Goal: Find specific page/section

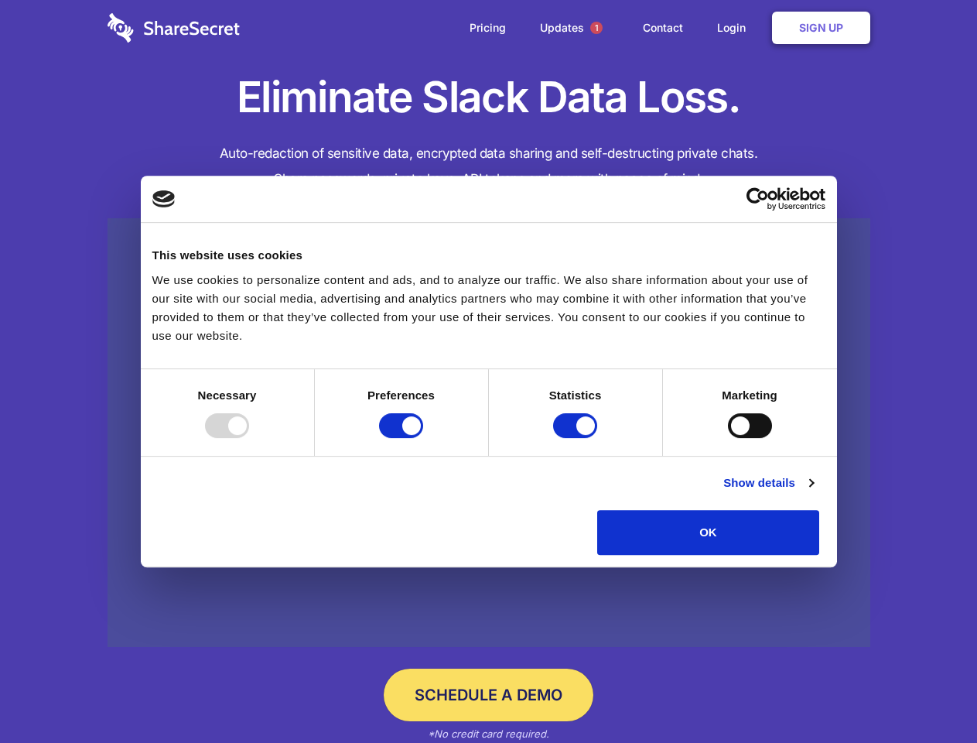
click at [249, 438] on div at bounding box center [227, 425] width 44 height 25
click at [423, 438] on input "Preferences" at bounding box center [401, 425] width 44 height 25
checkbox input "false"
click at [577, 438] on input "Statistics" at bounding box center [575, 425] width 44 height 25
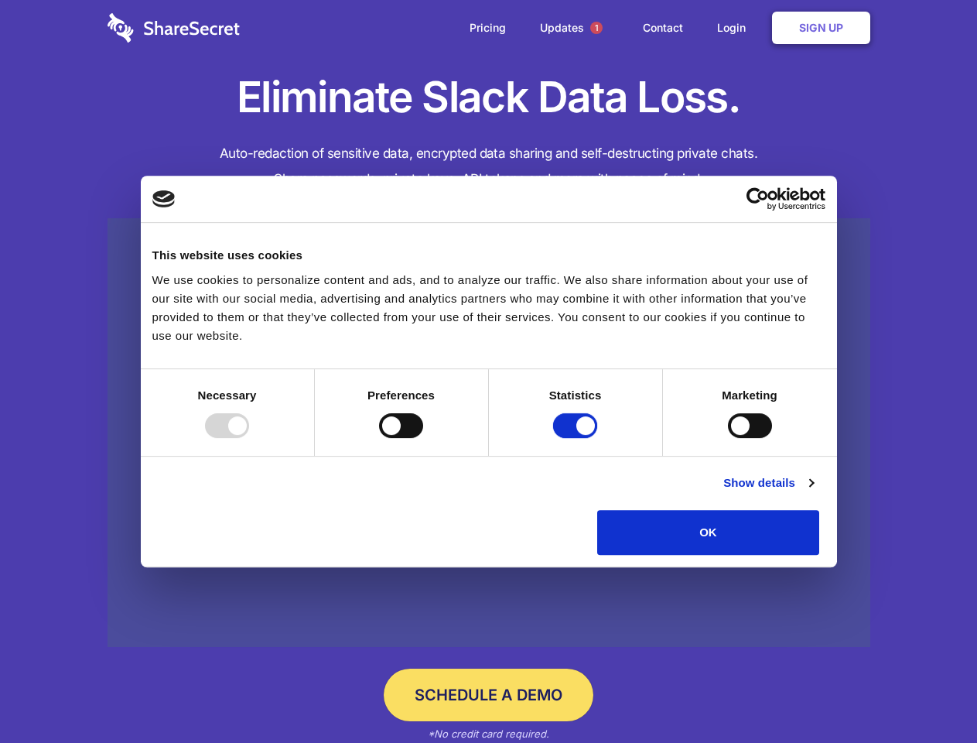
checkbox input "false"
click at [728, 438] on input "Marketing" at bounding box center [750, 425] width 44 height 25
checkbox input "true"
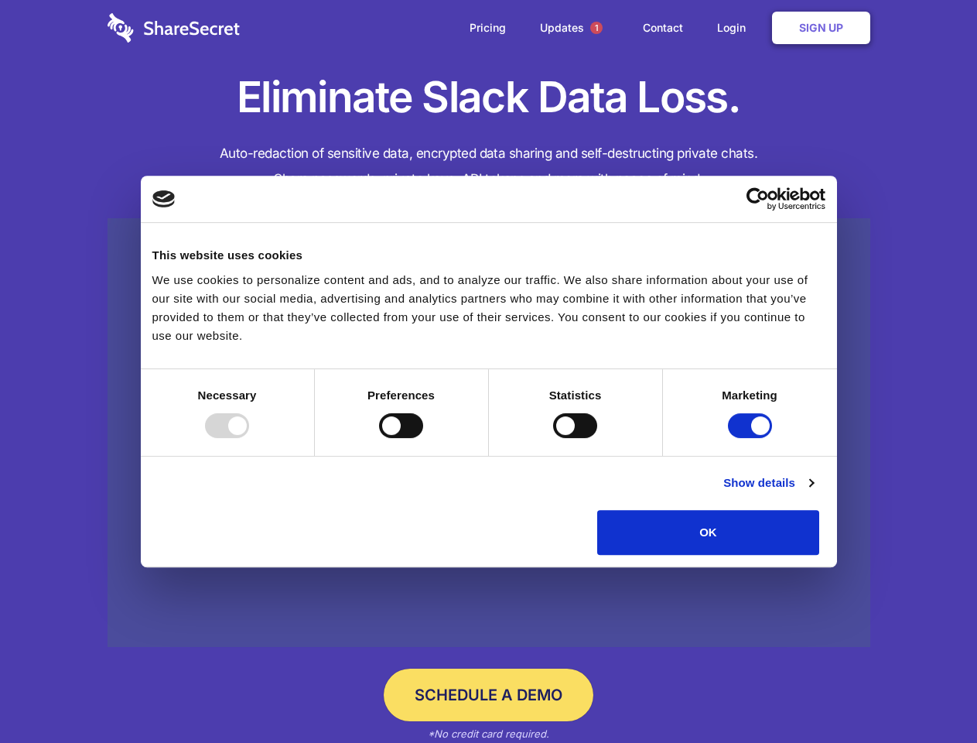
click at [813, 492] on link "Show details" at bounding box center [768, 483] width 90 height 19
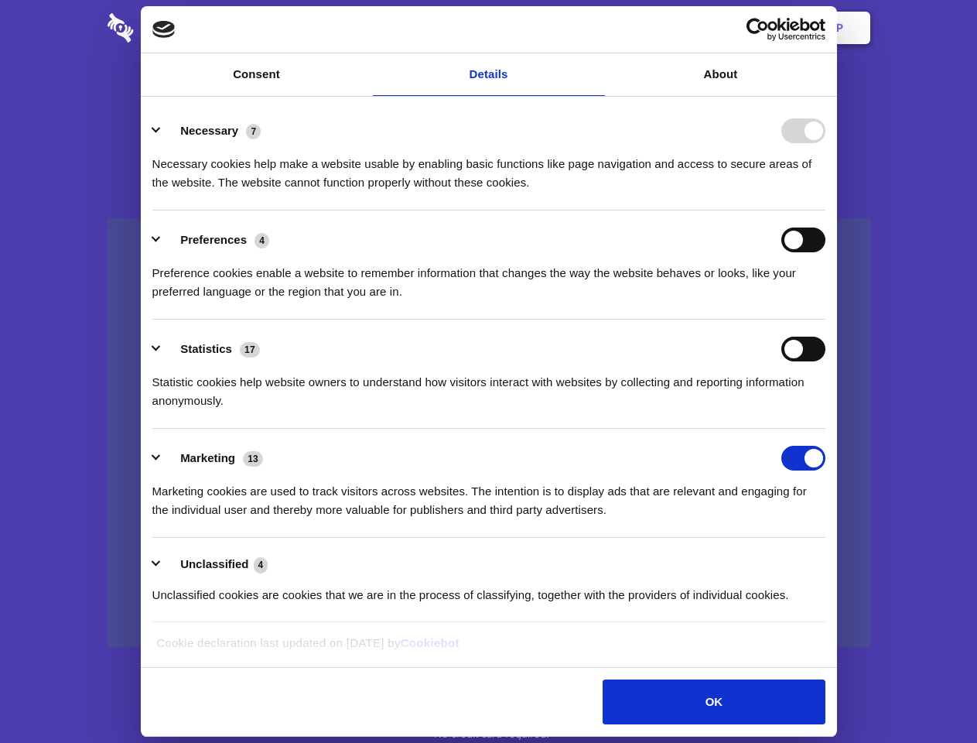
click at [826, 301] on div "Preference cookies enable a website to remember information that changes the wa…" at bounding box center [488, 276] width 673 height 49
click at [596, 28] on span "1" at bounding box center [596, 28] width 12 height 12
